Goal: Entertainment & Leisure: Consume media (video, audio)

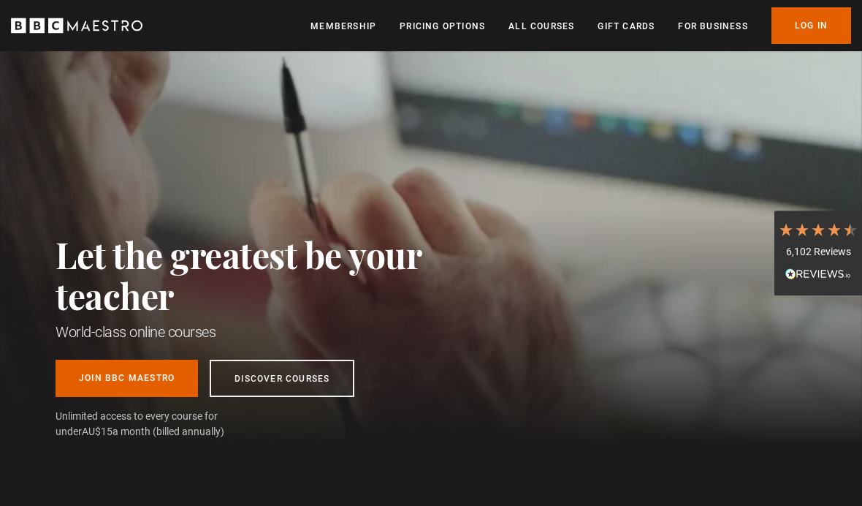
scroll to position [0, 330]
click at [817, 32] on link "Log In" at bounding box center [812, 25] width 80 height 37
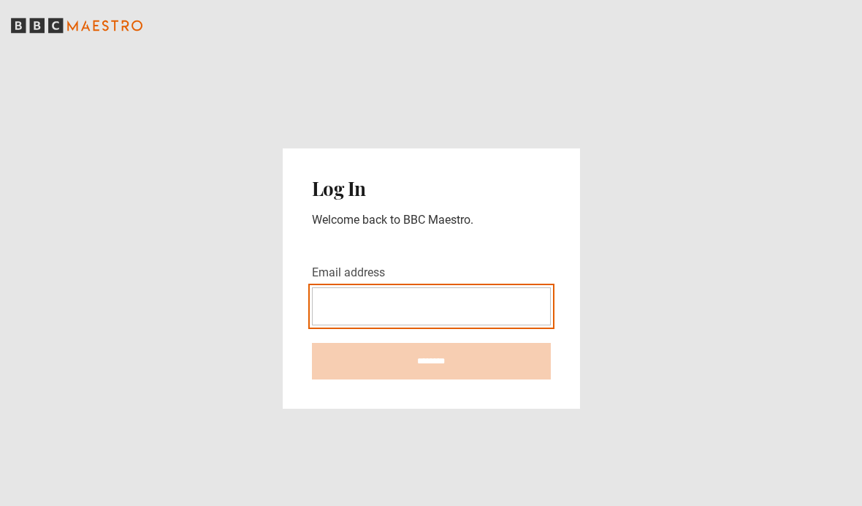
type input "**********"
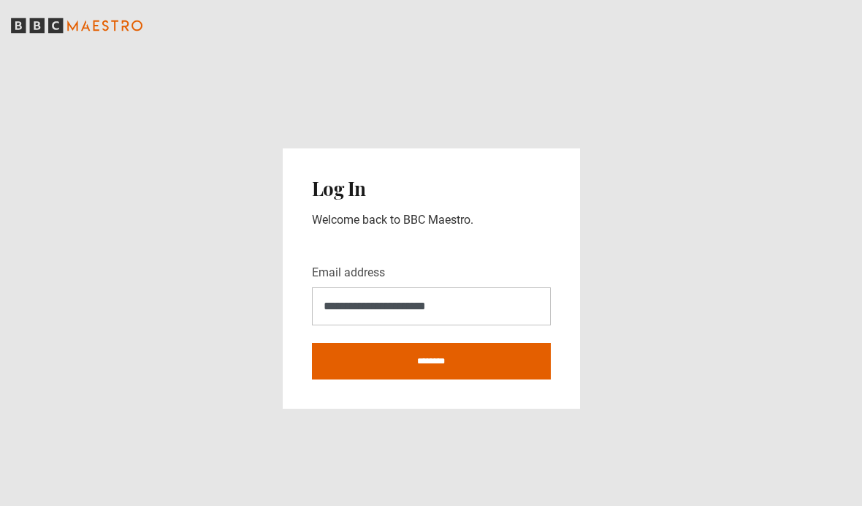
click at [341, 379] on input "********" at bounding box center [431, 361] width 239 height 37
type input "**********"
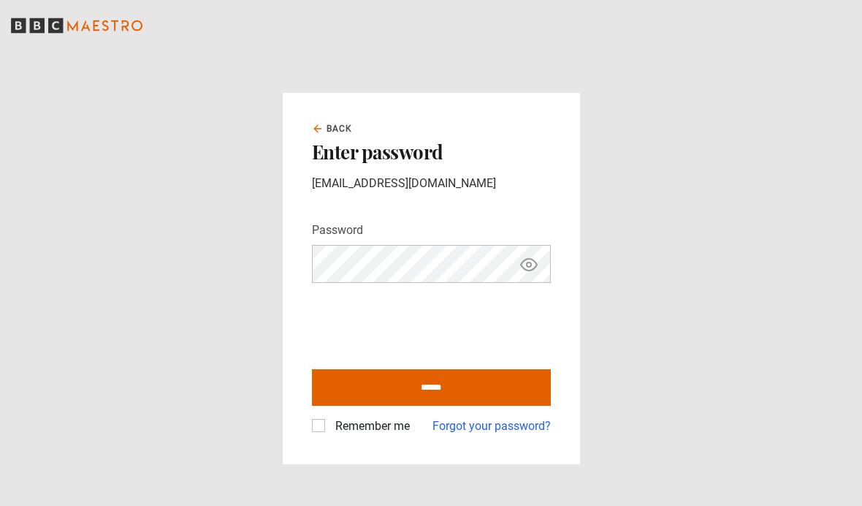
click at [335, 406] on input "******" at bounding box center [431, 387] width 239 height 37
type input "**********"
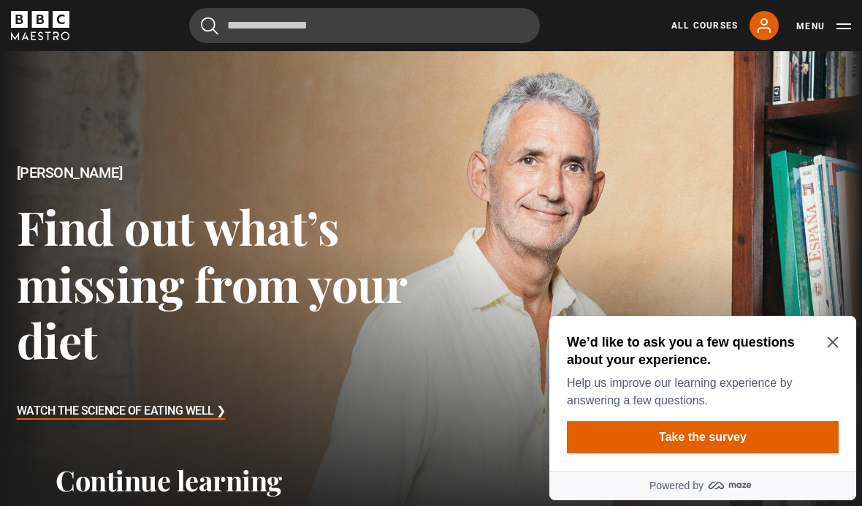
click at [835, 344] on icon "Close Maze Prompt" at bounding box center [832, 342] width 11 height 11
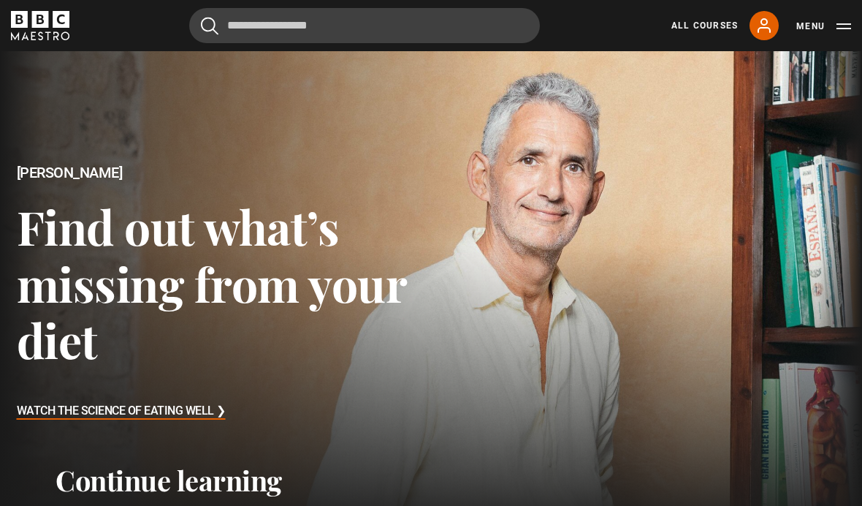
click at [849, 25] on button "Menu" at bounding box center [824, 26] width 55 height 15
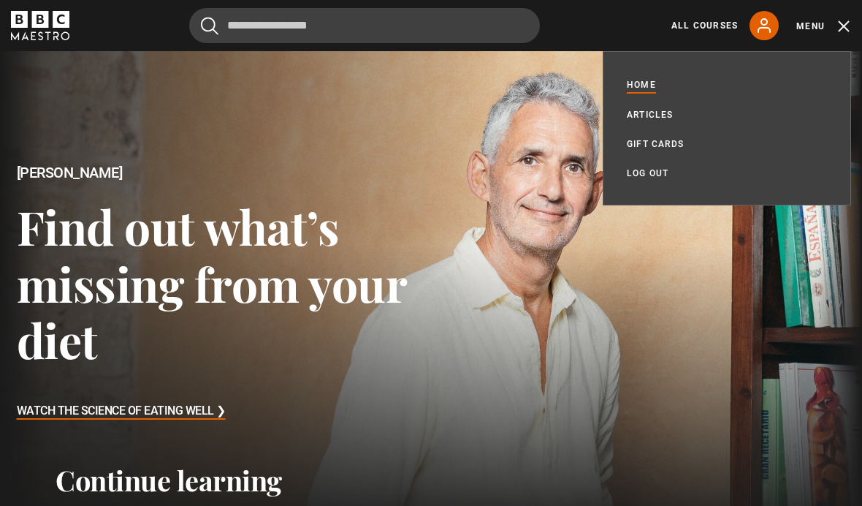
click at [516, 120] on div at bounding box center [431, 293] width 862 height 485
click at [700, 23] on link "All Courses" at bounding box center [705, 25] width 67 height 13
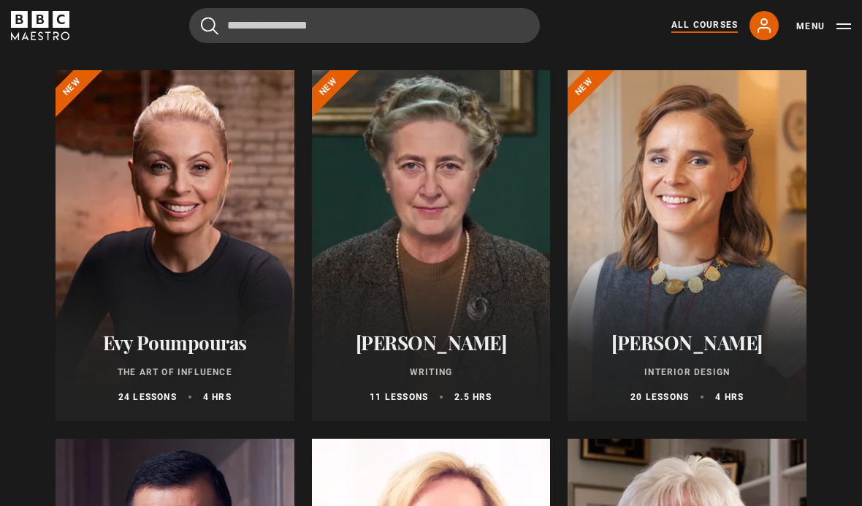
scroll to position [161, 0]
click at [99, 312] on div at bounding box center [175, 246] width 239 height 351
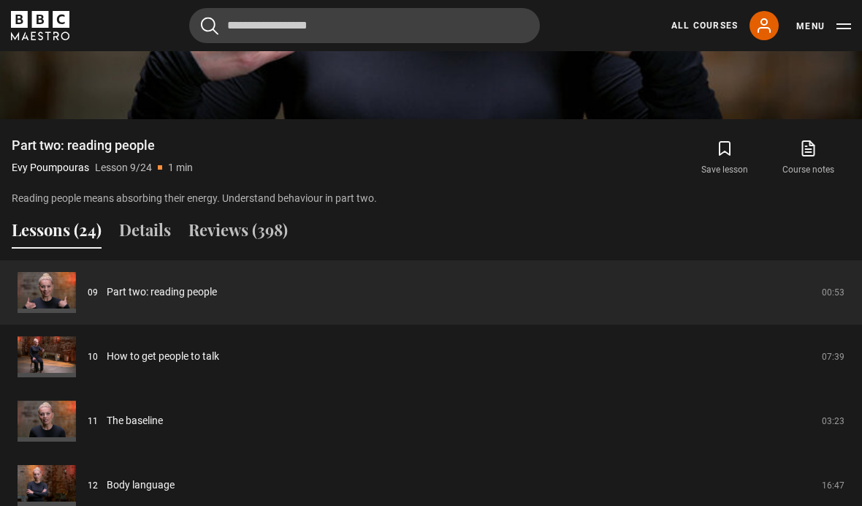
scroll to position [1035, 0]
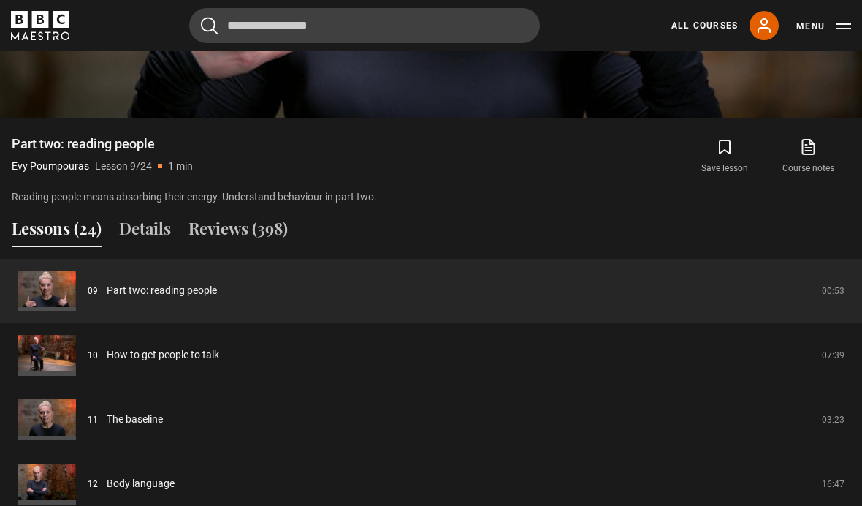
click at [46, 247] on button "Lessons (24)" at bounding box center [57, 231] width 90 height 31
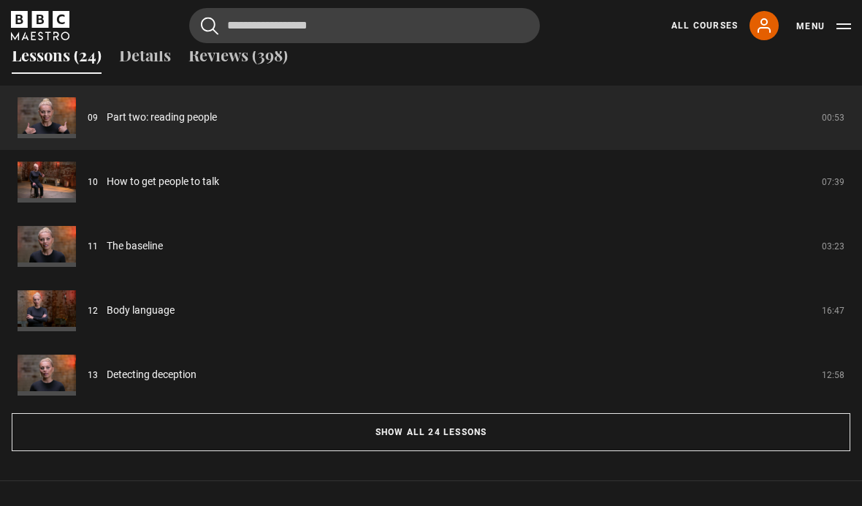
click at [80, 452] on button "Show all 24 lessons" at bounding box center [431, 433] width 839 height 38
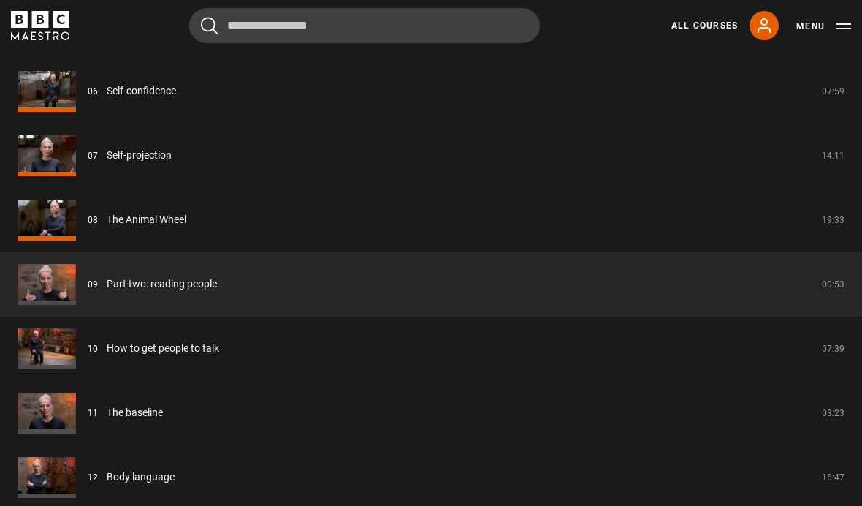
scroll to position [1630, 0]
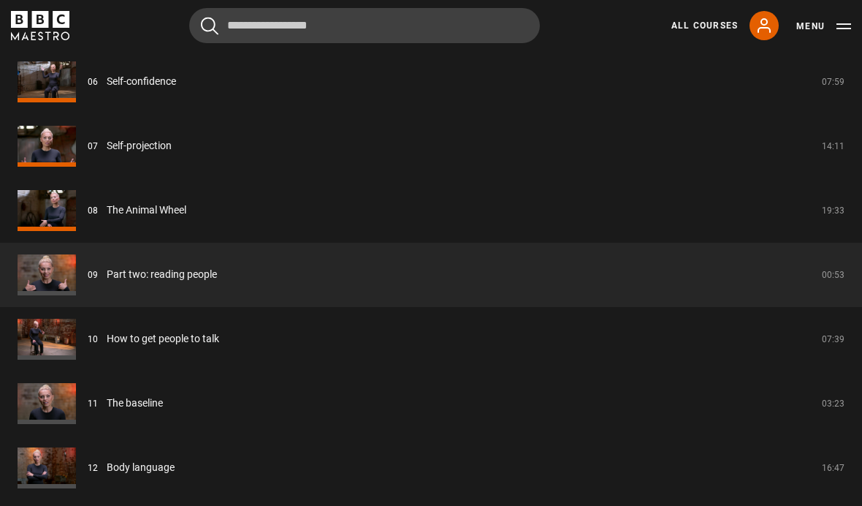
click at [107, 282] on link "Part two: reading people" at bounding box center [162, 274] width 110 height 15
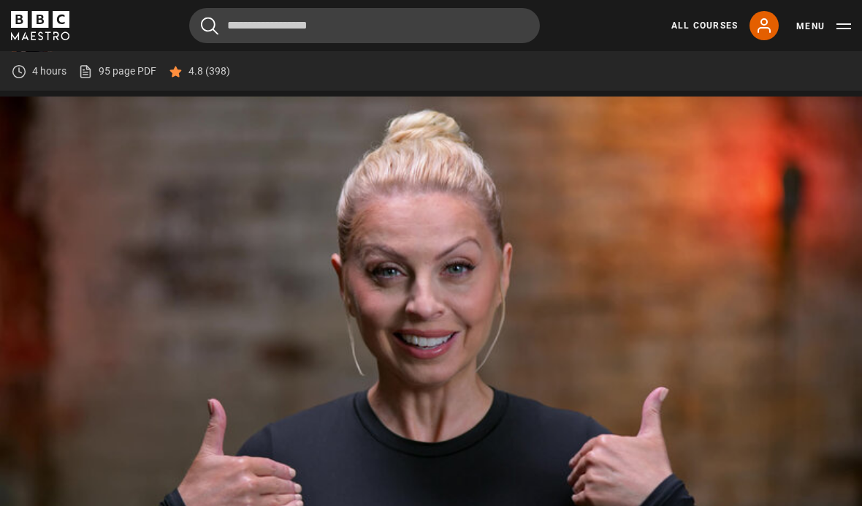
scroll to position [613, 0]
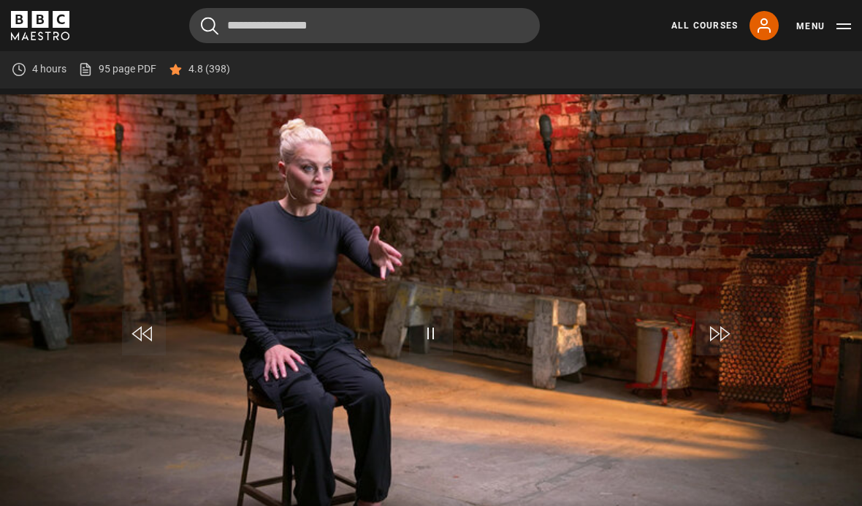
scroll to position [673, 0]
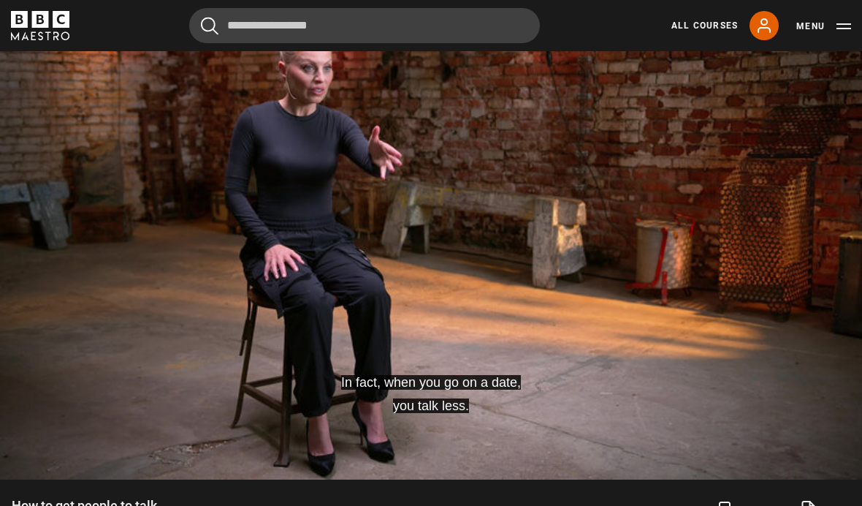
click at [476, 292] on video-js "In fact, when you go on a date, you talk less. Video Player is loading. Play Le…" at bounding box center [431, 236] width 862 height 485
click at [449, 218] on video-js "Use this on a date. Video Player is loading. Play Lesson How to get people to t…" at bounding box center [431, 236] width 862 height 485
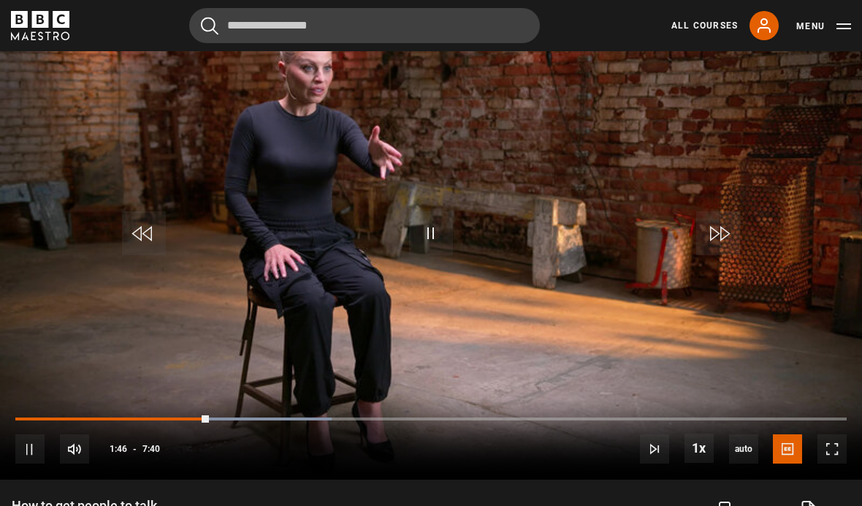
click at [467, 262] on video-js "Use this on a date. Video Player is loading. Play Lesson How to get people to t…" at bounding box center [431, 236] width 862 height 485
click at [455, 266] on button "Play" at bounding box center [431, 233] width 51 height 66
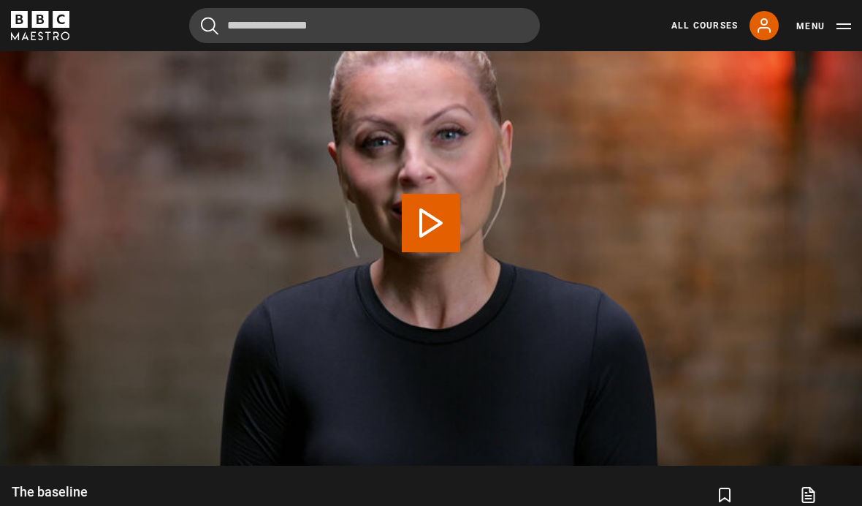
scroll to position [683, 0]
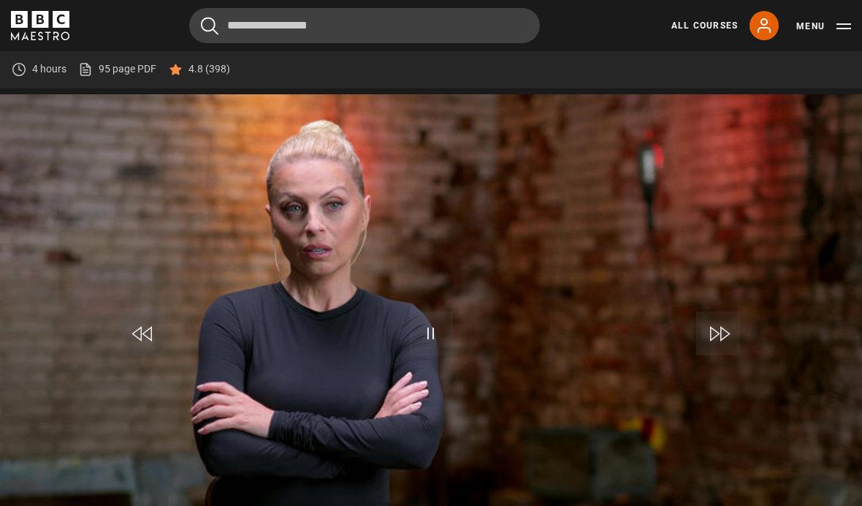
scroll to position [673, 0]
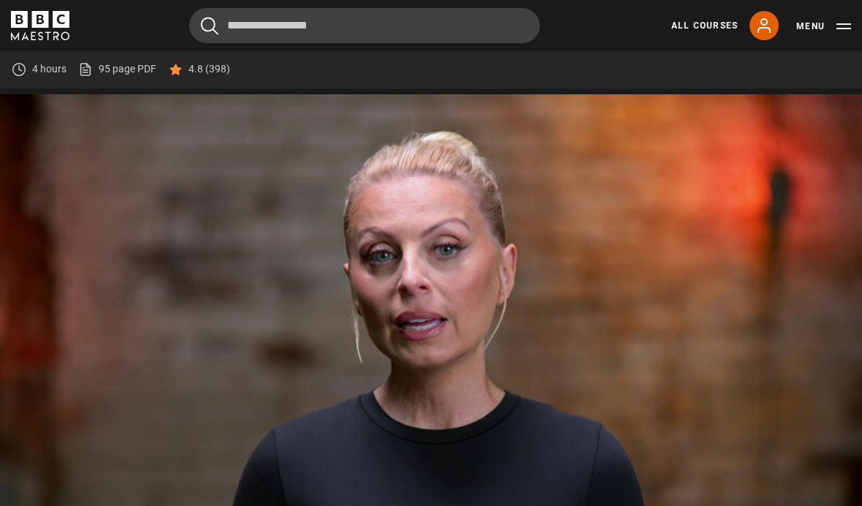
scroll to position [673, 0]
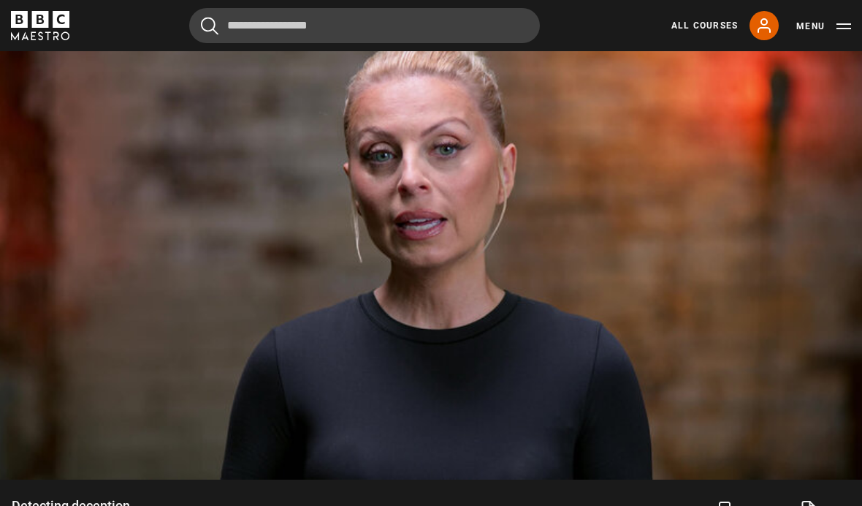
click at [447, 316] on video-js "Video Player is loading. Play Lesson Detecting deception 10s Skip Back 10 secon…" at bounding box center [431, 236] width 862 height 485
click at [454, 238] on button "Pause" at bounding box center [431, 233] width 51 height 66
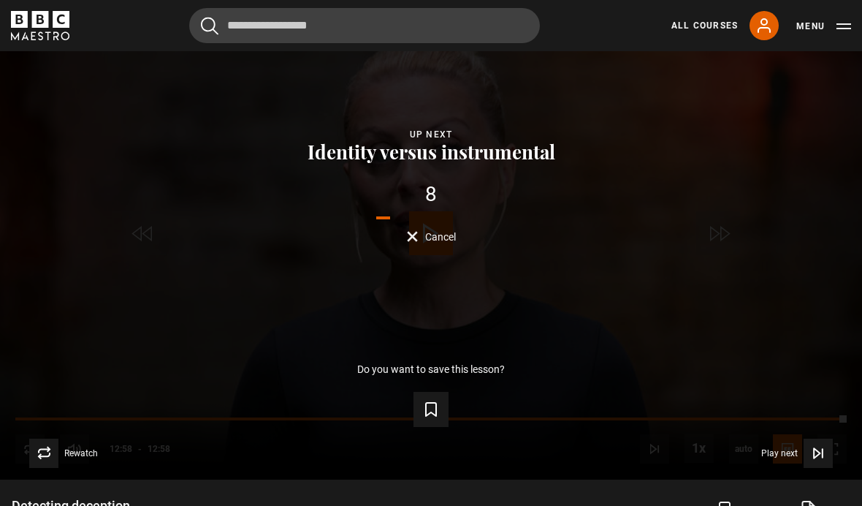
click at [393, 311] on div "Lesson Completed Up next Identity versus instrumental 8 Cancel Do you want to s…" at bounding box center [431, 236] width 862 height 485
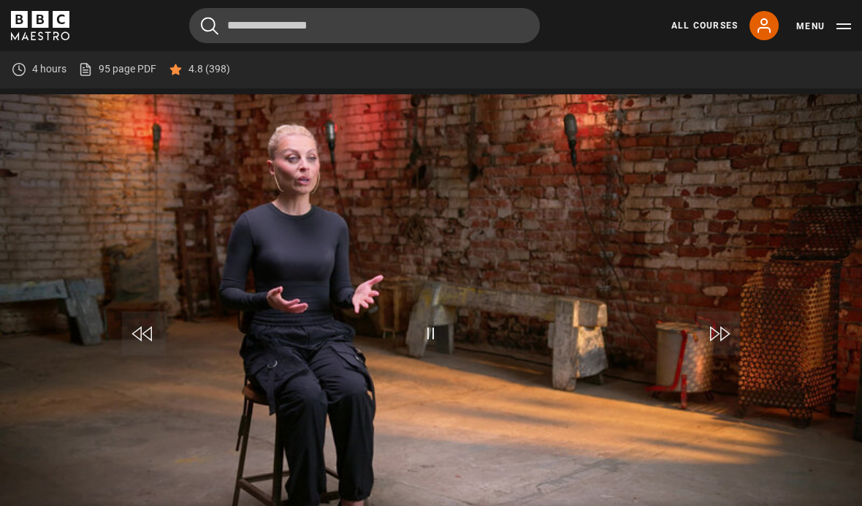
scroll to position [673, 0]
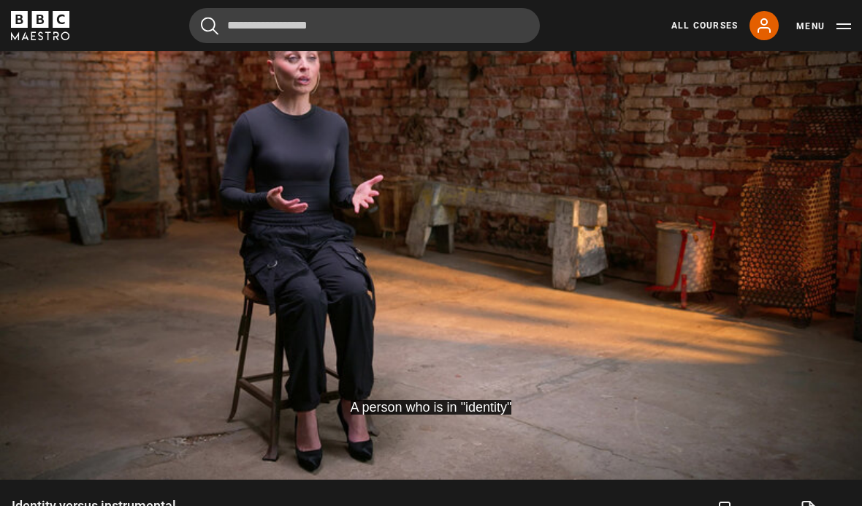
click at [360, 239] on video-js "A person who is in "identity" Video Player is loading. Play Lesson Identity ver…" at bounding box center [431, 236] width 862 height 485
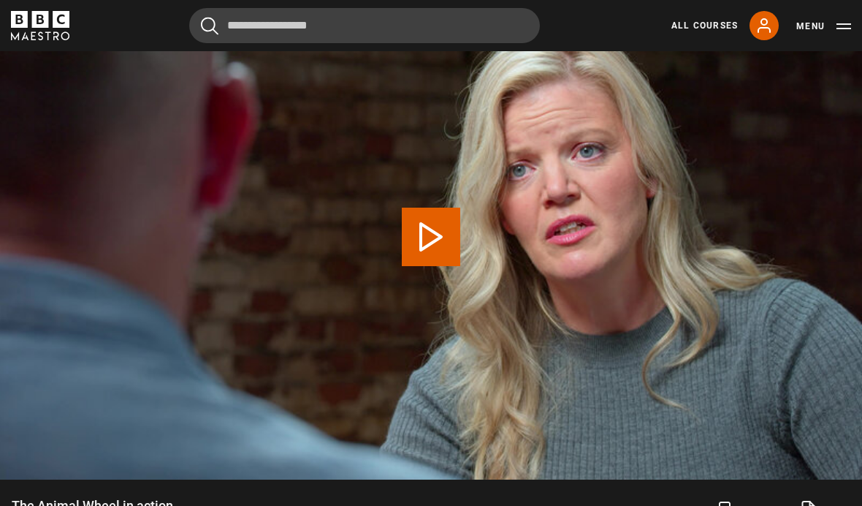
scroll to position [573, 0]
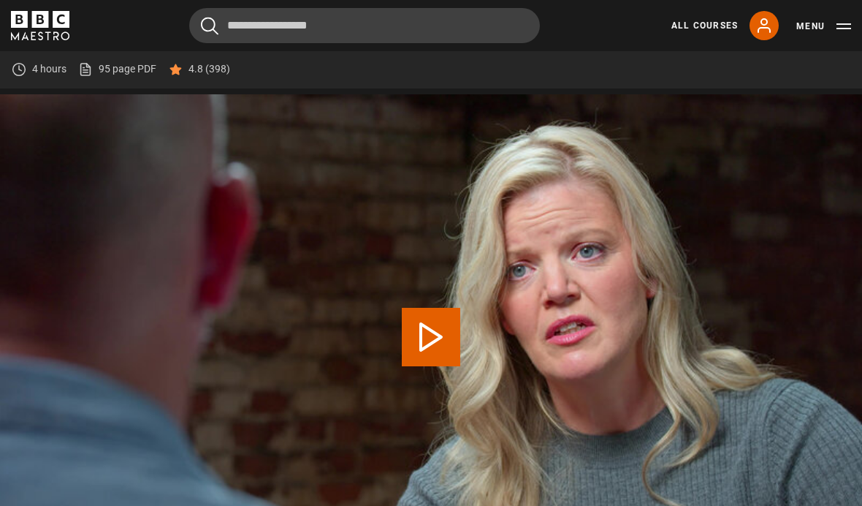
click at [751, 27] on link "My Account" at bounding box center [764, 25] width 29 height 29
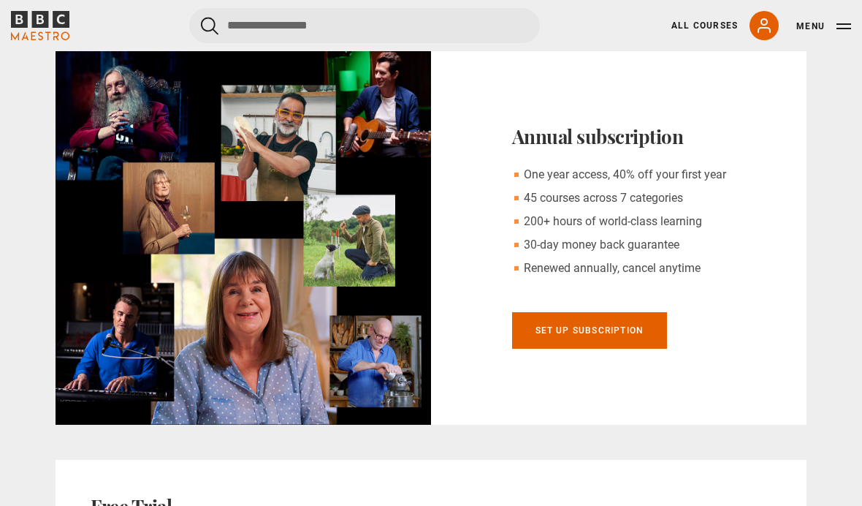
scroll to position [527, 0]
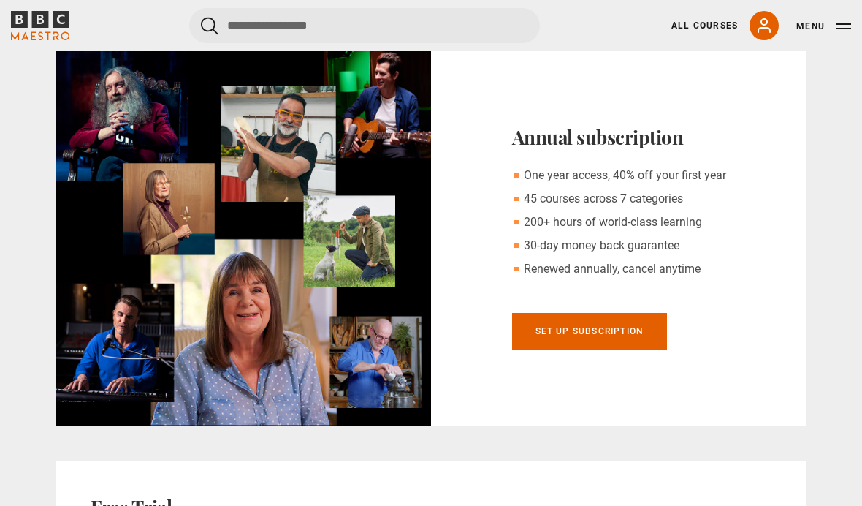
click at [622, 333] on link "Set up subscription" at bounding box center [590, 332] width 156 height 37
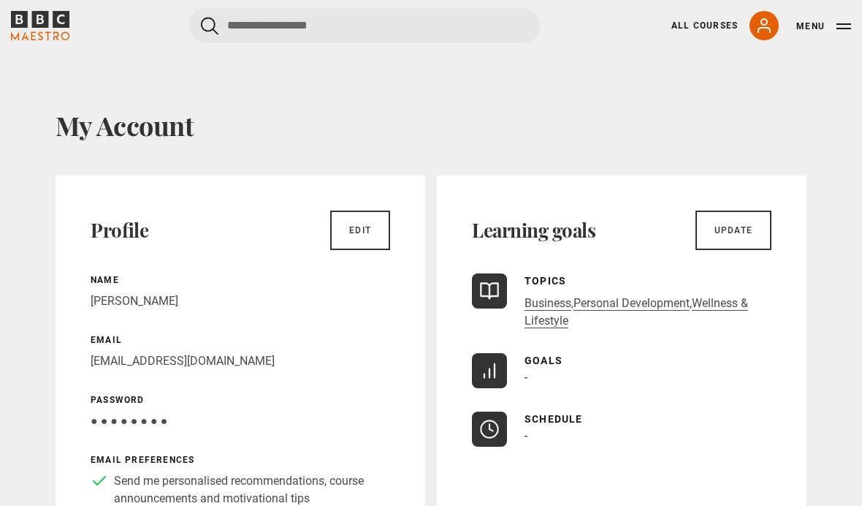
scroll to position [26, 0]
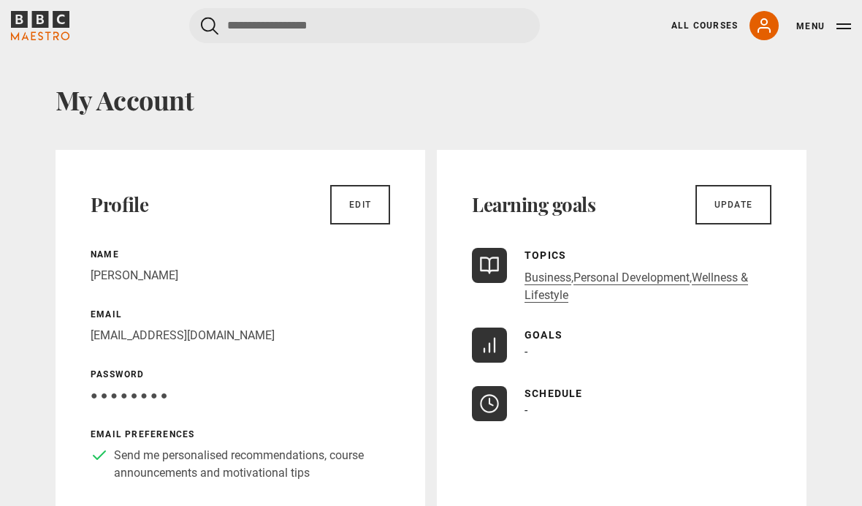
click at [702, 22] on link "All Courses" at bounding box center [705, 25] width 67 height 13
